Goal: Task Accomplishment & Management: Complete application form

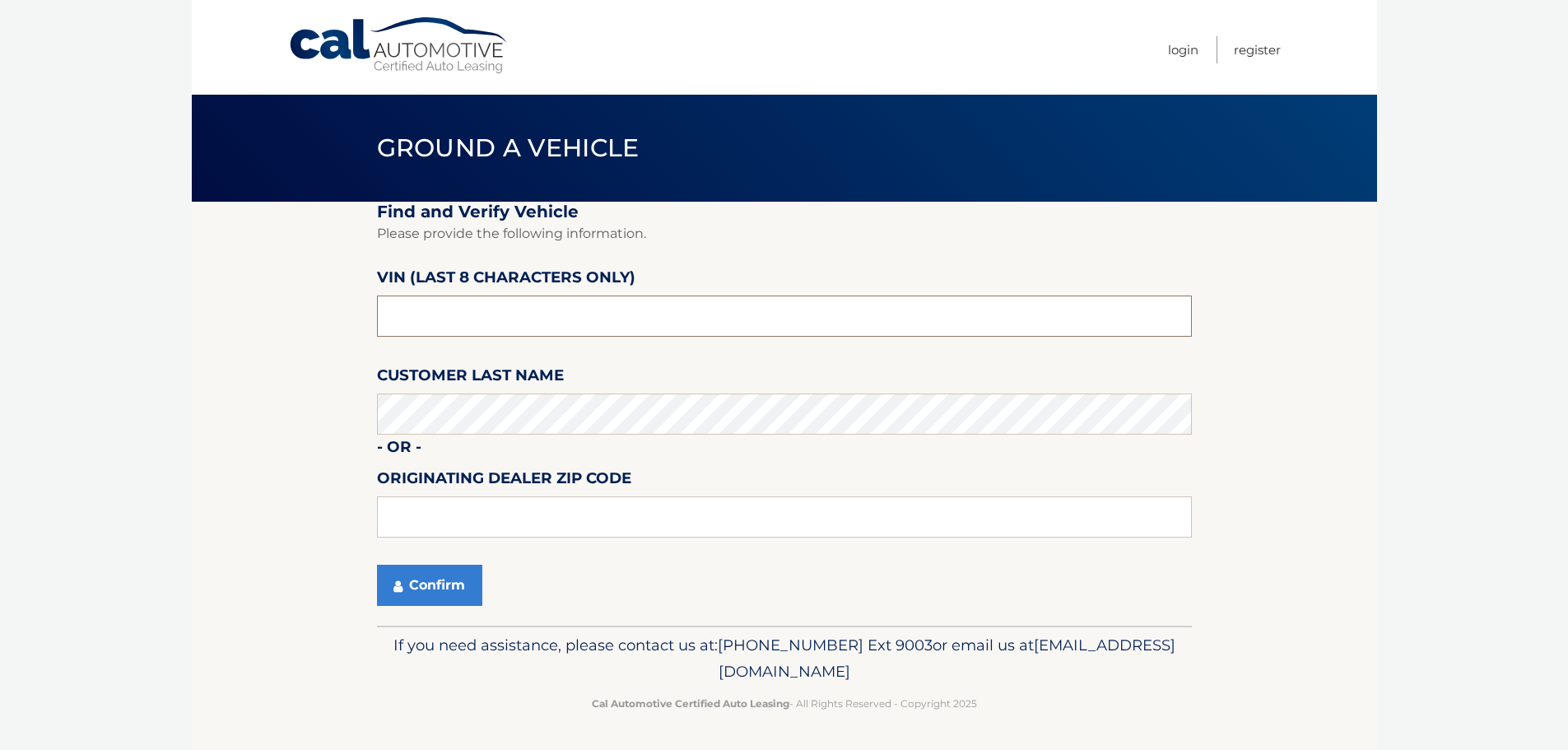
click at [419, 319] on input "text" at bounding box center [785, 316] width 815 height 42
type input "nd528835"
click at [444, 590] on button "Confirm" at bounding box center [430, 585] width 105 height 42
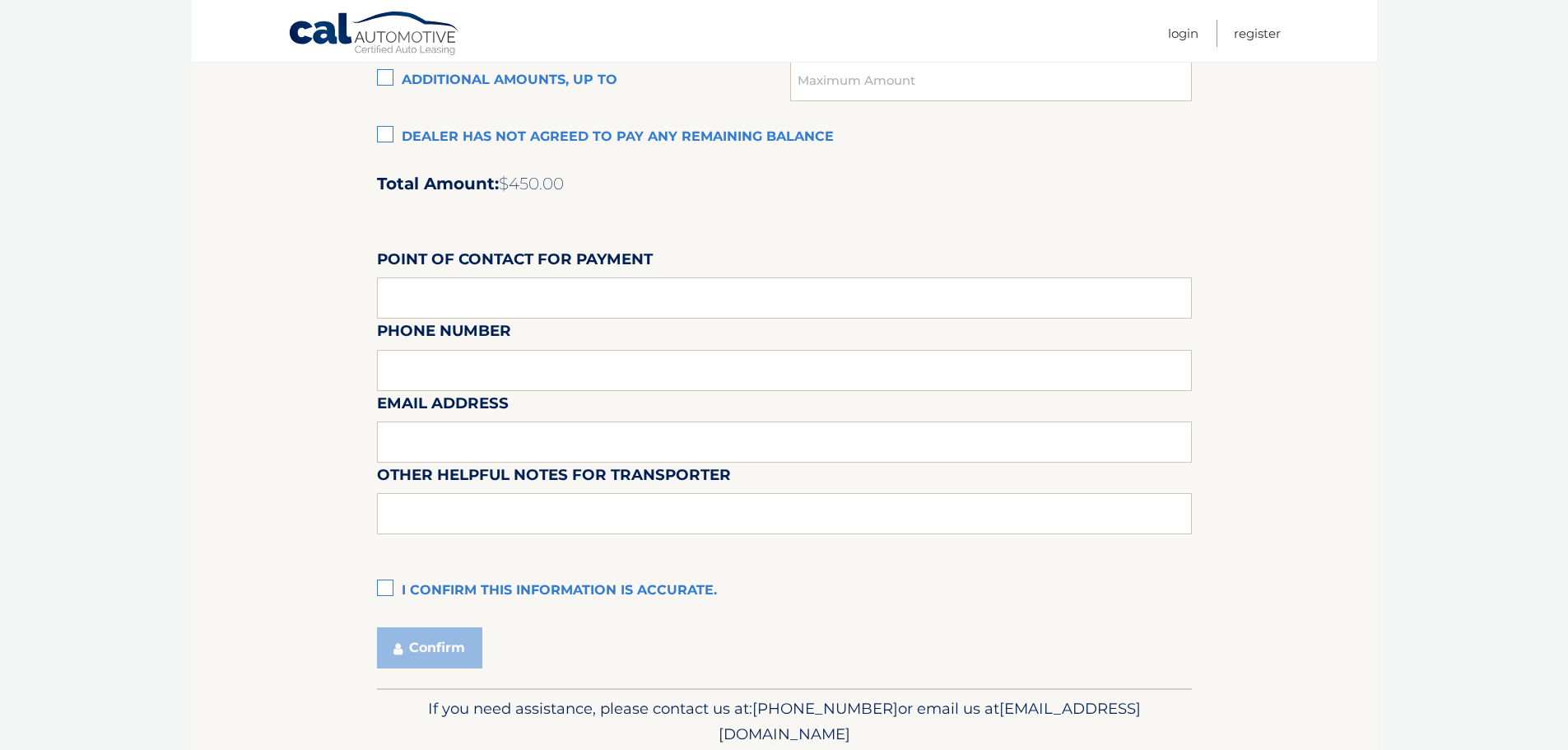
scroll to position [1380, 0]
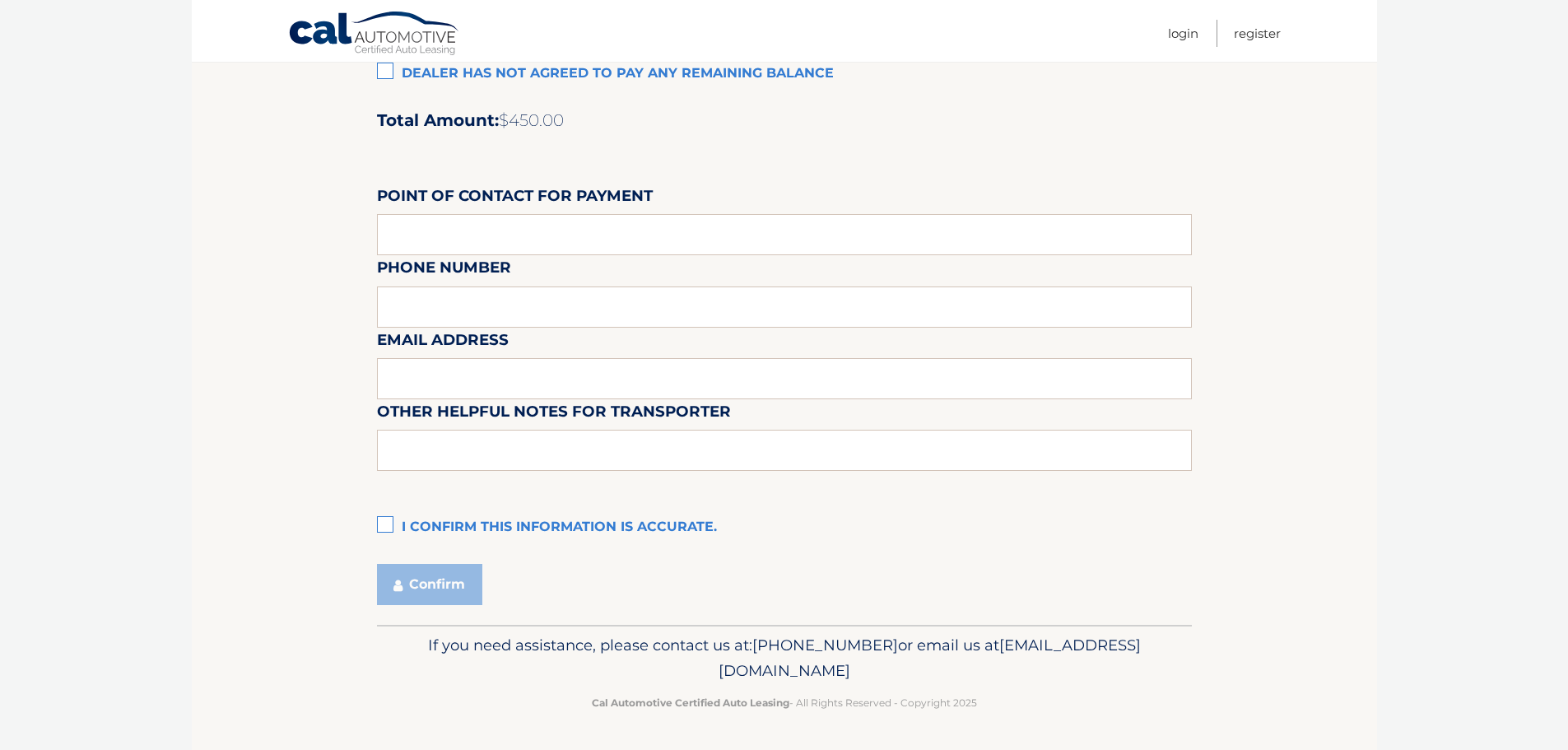
click at [382, 522] on label "I confirm this information is accurate." at bounding box center [785, 528] width 815 height 33
click at [0, 0] on input "I confirm this information is accurate." at bounding box center [0, 0] width 0 height 0
